Goal: Task Accomplishment & Management: Use online tool/utility

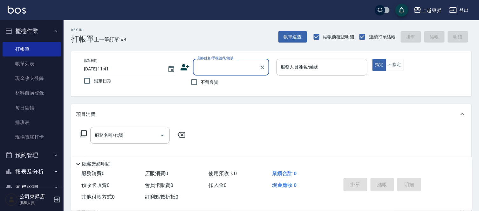
click at [3, 157] on button "預約管理" at bounding box center [32, 155] width 58 height 17
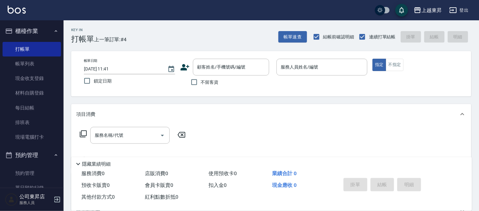
click at [1, 153] on nav "櫃檯作業 打帳單 帳單列表 現金收支登錄 材料自購登錄 每日結帳 排班表 現場電腦打卡 預約管理 預約管理 單日預約紀錄 單週預約紀錄 報表及分析 報表目錄 …" at bounding box center [32, 104] width 64 height 168
drag, startPoint x: 1, startPoint y: 162, endPoint x: 1, endPoint y: 156, distance: 6.0
click at [1, 162] on nav "櫃檯作業 打帳單 帳單列表 現金收支登錄 材料自購登錄 每日結帳 排班表 現場電腦打卡 預約管理 預約管理 單日預約紀錄 單週預約紀錄 報表及分析 報表目錄 …" at bounding box center [32, 104] width 64 height 168
drag, startPoint x: 0, startPoint y: 137, endPoint x: 3, endPoint y: 148, distance: 11.7
click at [3, 149] on nav "櫃檯作業 打帳單 帳單列表 現金收支登錄 材料自購登錄 每日結帳 排班表 現場電腦打卡 預約管理 預約管理 單日預約紀錄 單週預約紀錄 報表及分析 報表目錄 …" at bounding box center [32, 104] width 64 height 168
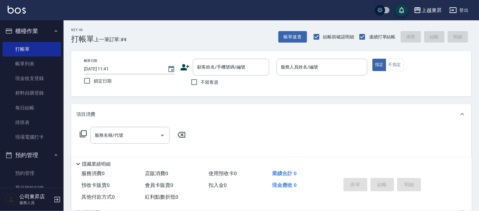
click at [2, 149] on nav "櫃檯作業 打帳單 帳單列表 現金收支登錄 材料自購登錄 每日結帳 排班表 現場電腦打卡 預約管理 預約管理 單日預約紀錄 單週預約紀錄 報表及分析 報表目錄 …" at bounding box center [32, 104] width 64 height 168
drag, startPoint x: 68, startPoint y: 178, endPoint x: 67, endPoint y: 182, distance: 4.1
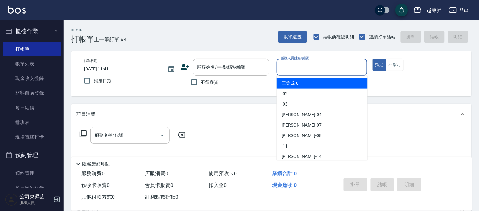
drag, startPoint x: 67, startPoint y: 182, endPoint x: 307, endPoint y: 62, distance: 267.6
click at [307, 62] on div "服務人員姓名/編號 服務人員姓名/編號" at bounding box center [321, 67] width 91 height 17
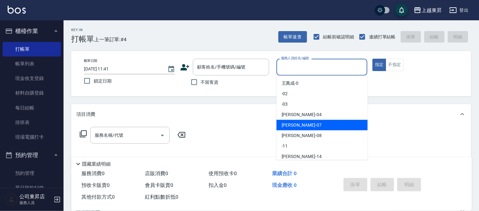
click at [287, 123] on span "[PERSON_NAME] -07" at bounding box center [302, 125] width 40 height 7
type input "[PERSON_NAME]-07"
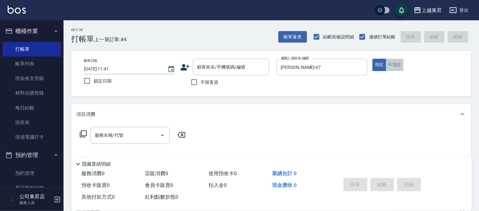
click at [393, 68] on button "不指定" at bounding box center [395, 65] width 18 height 12
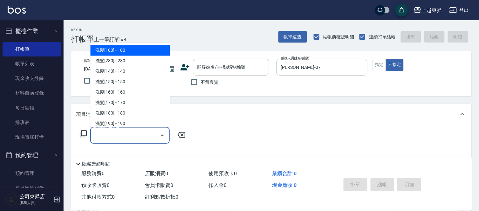
click at [130, 133] on input "服務名稱/代號" at bounding box center [125, 135] width 64 height 11
drag, startPoint x: 134, startPoint y: 45, endPoint x: 165, endPoint y: 92, distance: 55.1
click at [134, 48] on span "洗髮[100] - 100" at bounding box center [129, 50] width 79 height 10
type input "洗髮[100](201)"
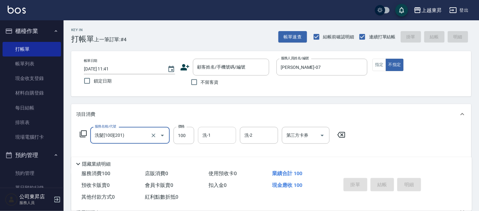
click at [211, 135] on input "洗-1" at bounding box center [217, 135] width 32 height 11
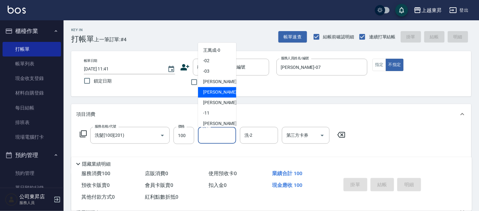
drag, startPoint x: 213, startPoint y: 92, endPoint x: 177, endPoint y: 88, distance: 36.7
click at [212, 92] on span "[PERSON_NAME] -07" at bounding box center [223, 92] width 40 height 7
type input "[PERSON_NAME]-07"
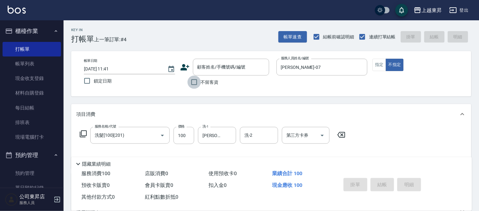
click at [194, 81] on input "不留客資" at bounding box center [194, 82] width 13 height 13
checkbox input "true"
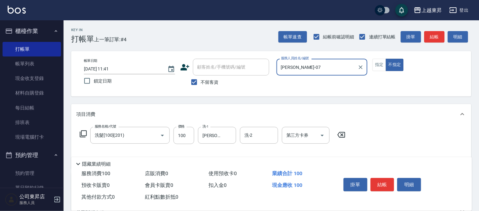
scroll to position [35, 0]
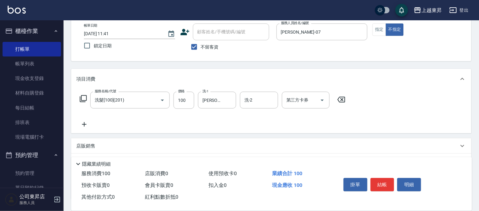
click at [85, 124] on icon at bounding box center [84, 125] width 16 height 8
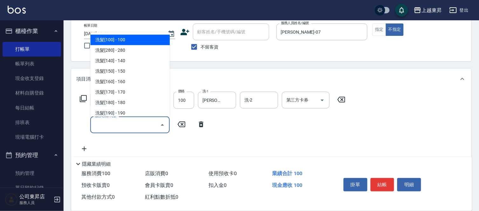
click at [107, 126] on input "服務名稱/代號" at bounding box center [125, 124] width 64 height 11
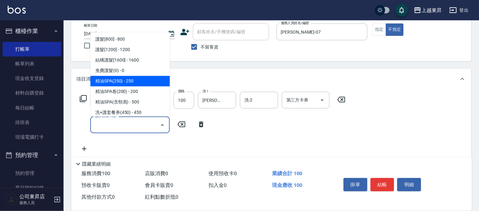
scroll to position [741, 0]
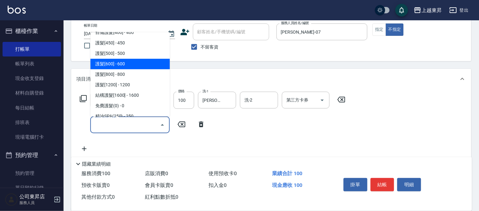
click at [129, 60] on span "護髮[600] - 600" at bounding box center [129, 64] width 79 height 10
type input "護髮[600](603)"
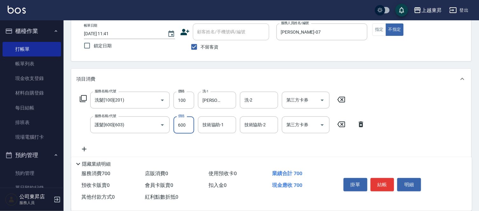
click at [178, 126] on input "600" at bounding box center [184, 125] width 21 height 17
type input "799"
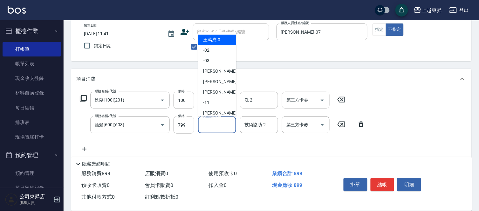
click at [212, 122] on input "技術協助-1" at bounding box center [217, 124] width 32 height 11
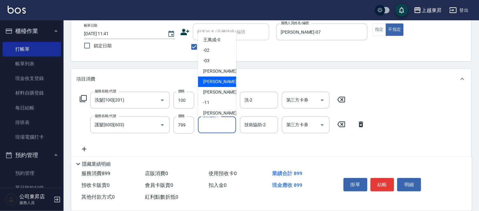
click at [220, 78] on div "[PERSON_NAME] -07" at bounding box center [217, 82] width 38 height 10
type input "[PERSON_NAME]-07"
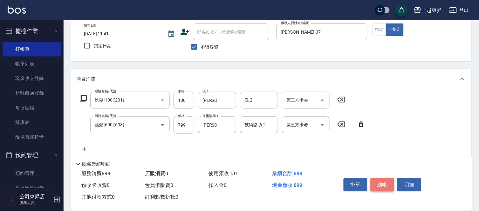
click at [384, 182] on button "結帳" at bounding box center [383, 184] width 24 height 13
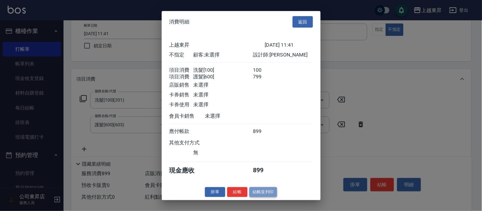
click at [263, 196] on button "結帳並列印" at bounding box center [263, 193] width 28 height 10
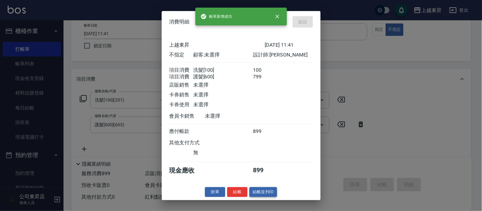
type input "[DATE] 12:19"
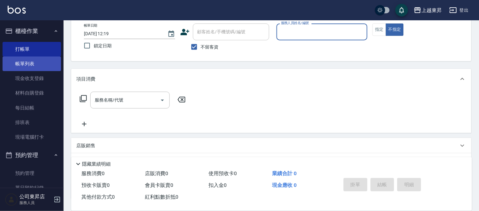
click at [30, 61] on link "帳單列表" at bounding box center [32, 64] width 58 height 15
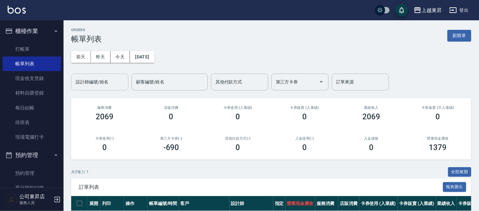
click at [81, 79] on input "設計師編號/姓名" at bounding box center [99, 82] width 51 height 11
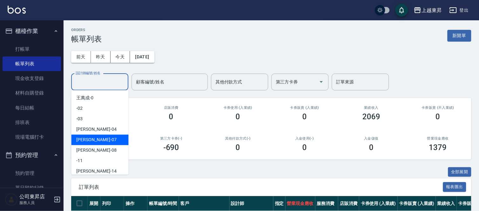
click at [88, 137] on span "[PERSON_NAME] -07" at bounding box center [96, 140] width 40 height 7
type input "[PERSON_NAME]-07"
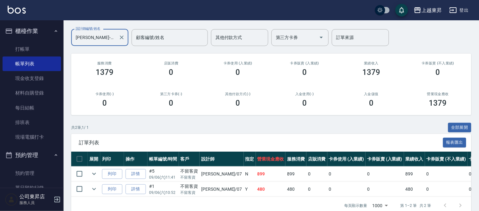
scroll to position [61, 0]
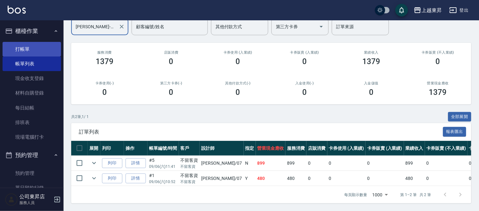
click at [22, 49] on link "打帳單" at bounding box center [32, 49] width 58 height 15
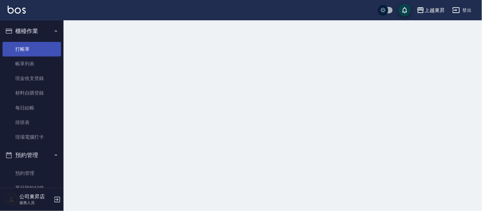
click at [22, 49] on link "打帳單" at bounding box center [32, 49] width 58 height 15
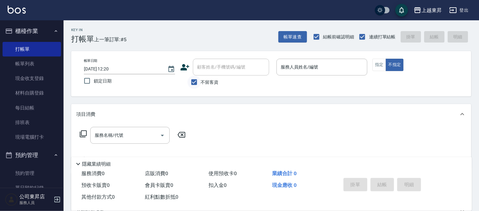
click at [192, 81] on input "不留客資" at bounding box center [194, 82] width 13 height 13
checkbox input "false"
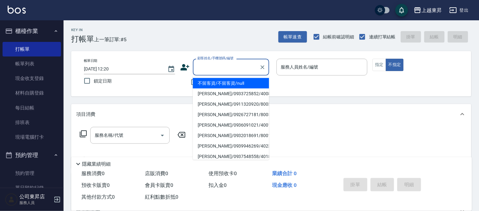
click at [199, 69] on input "顧客姓名/手機號碼/編號" at bounding box center [226, 67] width 61 height 11
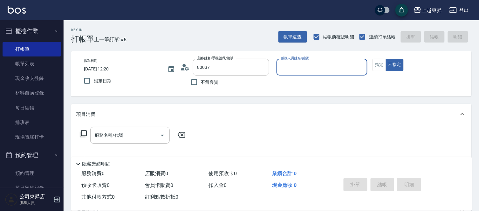
type input "[PERSON_NAME]媄/0920704363/80037"
type input "[PERSON_NAME]-08"
drag, startPoint x: 379, startPoint y: 64, endPoint x: 389, endPoint y: 68, distance: 11.2
click at [382, 64] on button "指定" at bounding box center [379, 65] width 14 height 12
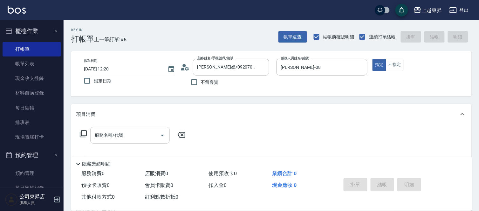
click at [123, 135] on input "服務名稱/代號" at bounding box center [125, 135] width 64 height 11
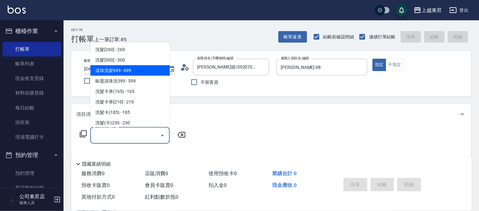
scroll to position [176, 0]
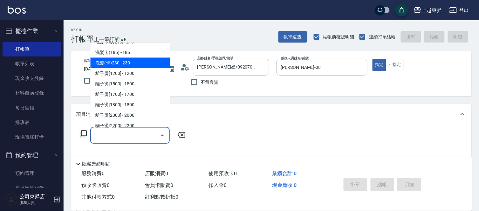
click at [126, 62] on span "洗髮(卡)230 - 230" at bounding box center [129, 63] width 79 height 10
type input "洗髮(卡)230(224)"
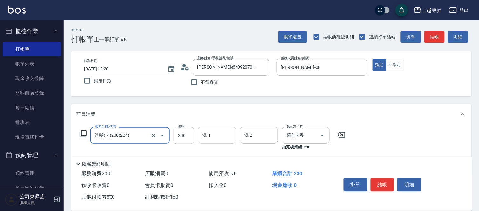
click at [212, 137] on input "洗-1" at bounding box center [217, 135] width 32 height 11
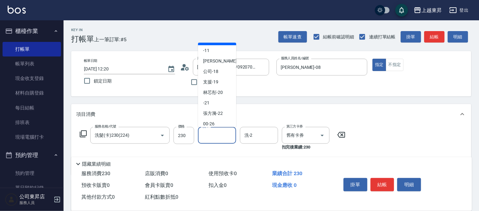
scroll to position [71, 0]
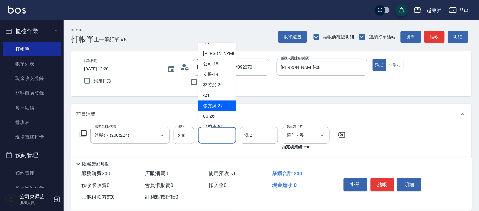
click at [220, 103] on span "[PERSON_NAME]-22" at bounding box center [213, 106] width 20 height 7
type input "[PERSON_NAME]-22"
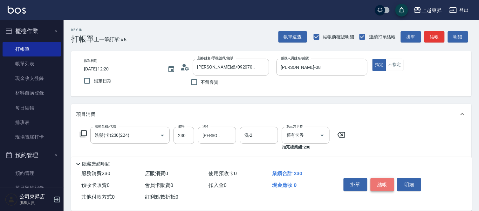
click at [385, 180] on button "結帳" at bounding box center [383, 184] width 24 height 13
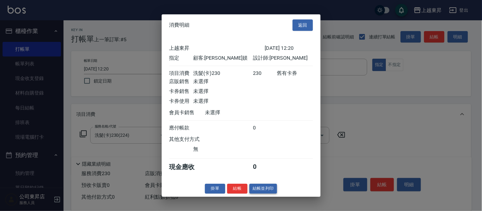
click at [264, 193] on button "結帳並列印" at bounding box center [263, 189] width 28 height 10
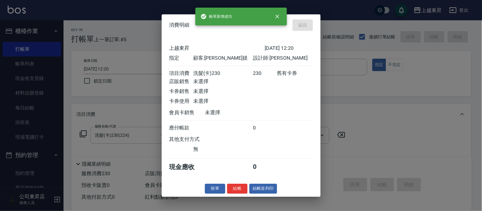
type input "[DATE] 12:21"
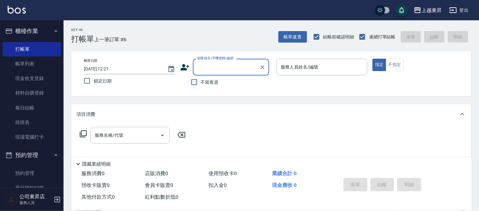
drag, startPoint x: 192, startPoint y: 83, endPoint x: 201, endPoint y: 85, distance: 8.6
click at [192, 84] on input "不留客資" at bounding box center [194, 82] width 13 height 13
checkbox input "true"
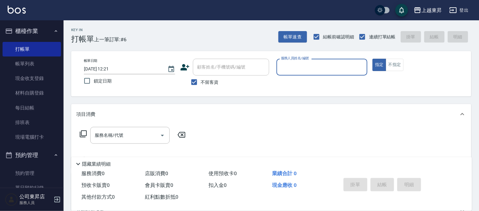
click at [302, 65] on input "服務人員姓名/編號" at bounding box center [321, 67] width 85 height 11
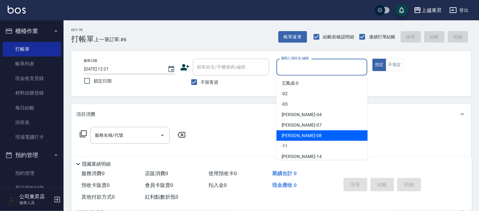
click at [278, 139] on div "[PERSON_NAME]-08" at bounding box center [321, 136] width 91 height 10
type input "[PERSON_NAME]-08"
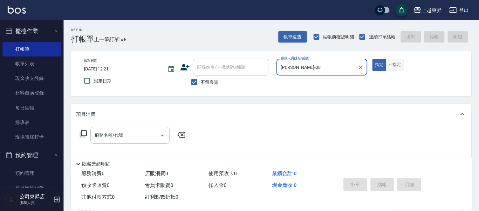
click at [398, 65] on button "不指定" at bounding box center [395, 65] width 18 height 12
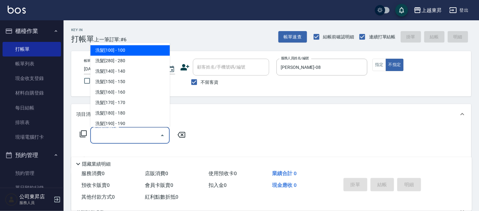
click at [133, 138] on input "服務名稱/代號" at bounding box center [125, 135] width 64 height 11
drag, startPoint x: 113, startPoint y: 47, endPoint x: 119, endPoint y: 56, distance: 10.8
click at [113, 47] on span "洗髮[100] - 100" at bounding box center [129, 50] width 79 height 10
type input "洗髮[100](201)"
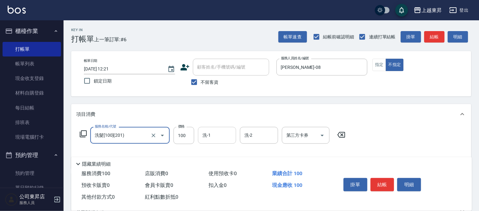
click at [215, 137] on input "洗-1" at bounding box center [217, 135] width 32 height 11
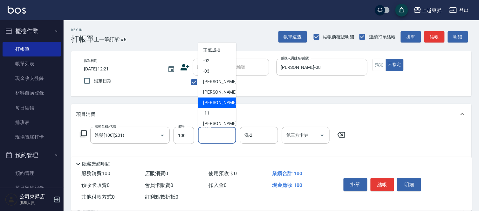
click at [218, 106] on div "[PERSON_NAME]-08" at bounding box center [217, 103] width 38 height 10
type input "[PERSON_NAME]-08"
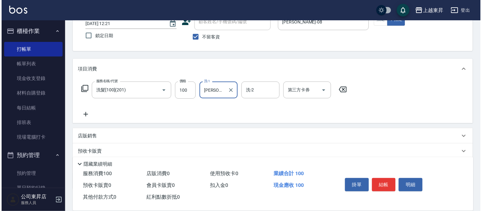
scroll to position [84, 0]
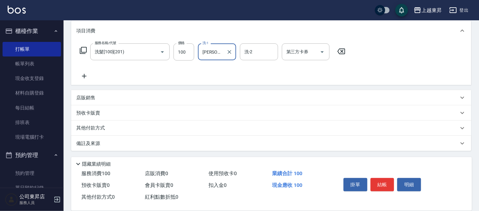
click at [82, 76] on icon at bounding box center [84, 76] width 4 height 4
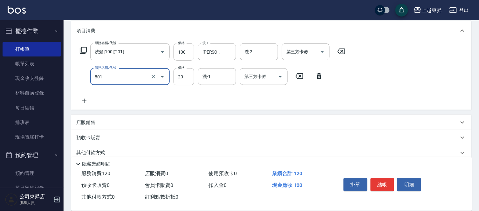
type input "潤絲(801)"
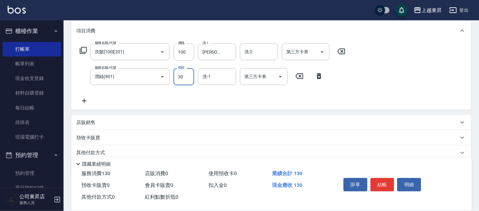
type input "30"
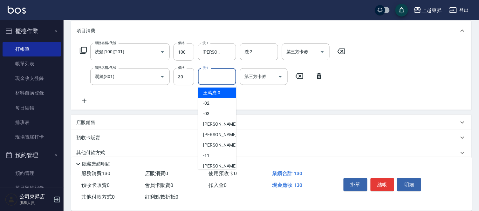
click at [208, 80] on input "洗-1" at bounding box center [217, 76] width 32 height 11
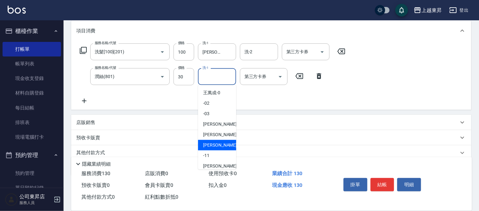
click at [216, 142] on span "[PERSON_NAME]-08" at bounding box center [223, 145] width 40 height 7
type input "[PERSON_NAME]-08"
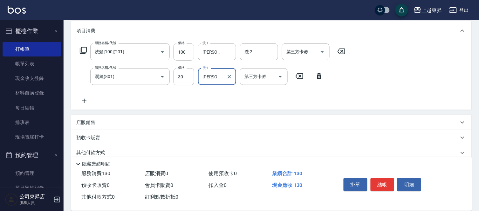
click at [90, 99] on icon at bounding box center [84, 101] width 16 height 8
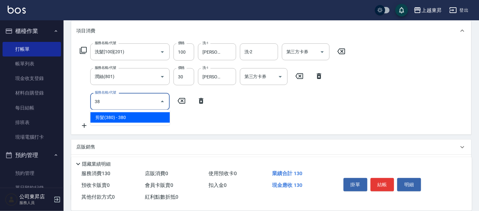
drag, startPoint x: 112, startPoint y: 117, endPoint x: 158, endPoint y: 137, distance: 50.0
click at [112, 117] on span "剪髮(380) - 380" at bounding box center [129, 118] width 79 height 10
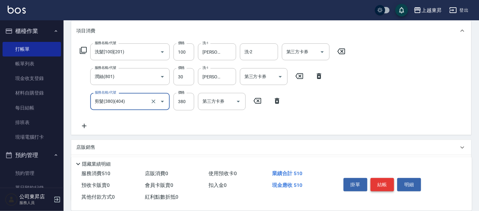
type input "剪髮(380)(404)"
click at [387, 181] on button "結帳" at bounding box center [383, 184] width 24 height 13
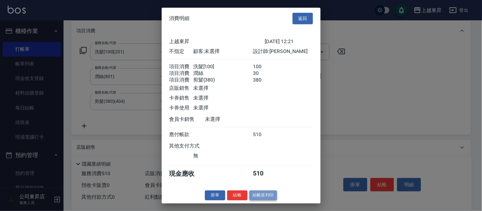
click at [255, 201] on button "結帳並列印" at bounding box center [263, 196] width 28 height 10
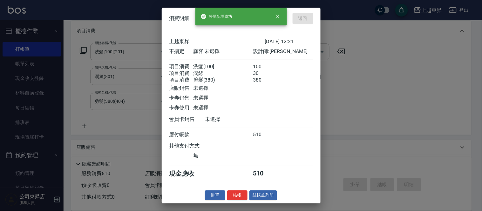
type input "[DATE] 12:22"
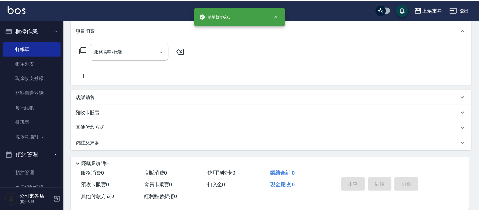
scroll to position [0, 0]
